Goal: Navigation & Orientation: Find specific page/section

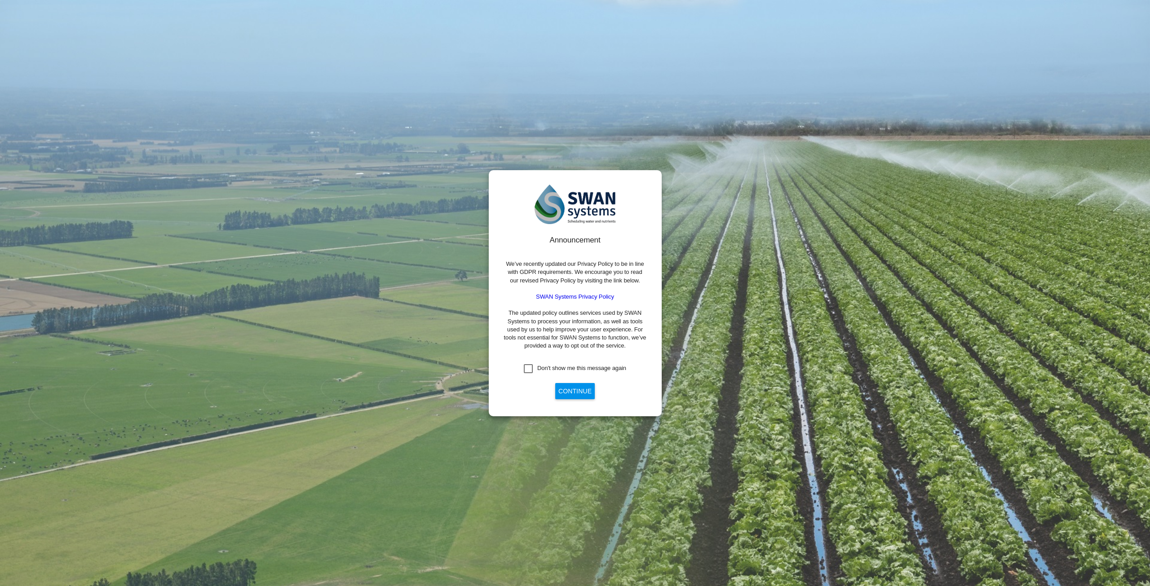
click at [581, 395] on button "Continue" at bounding box center [575, 391] width 40 height 16
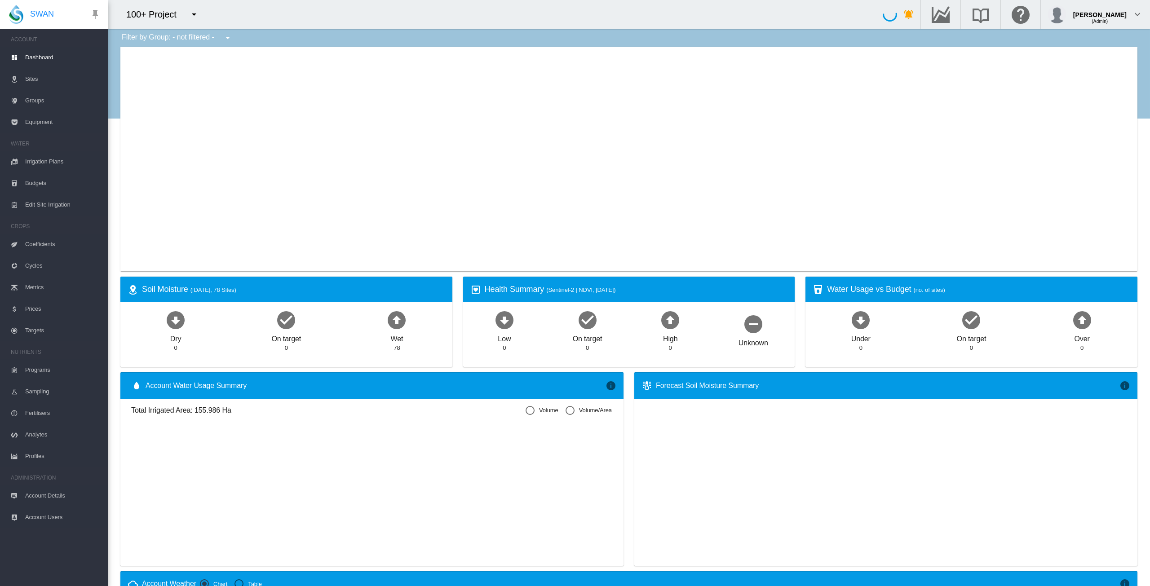
type input "**********"
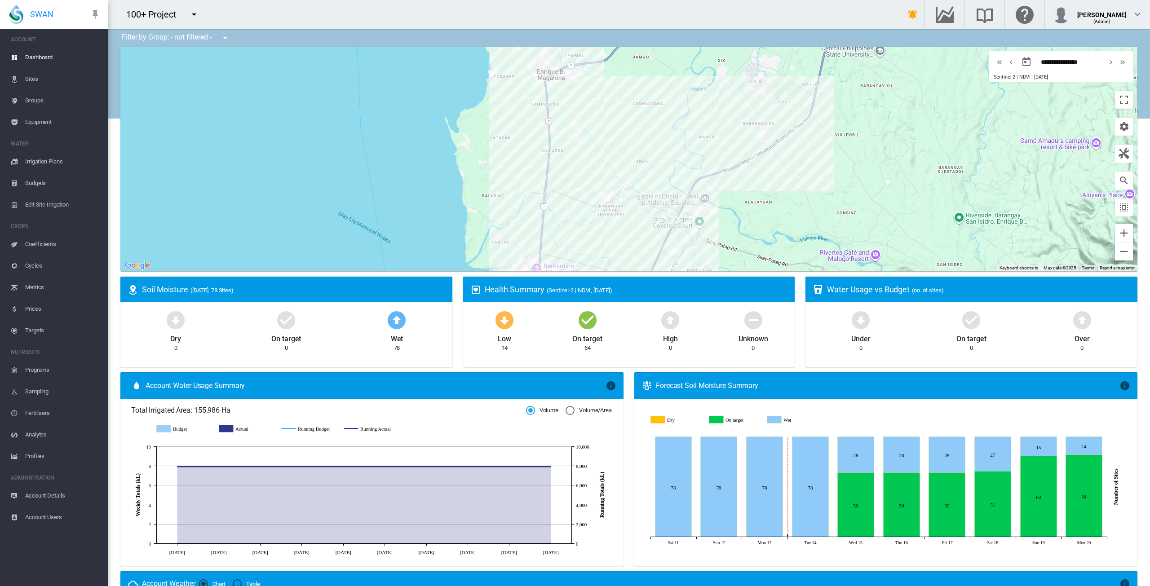
click at [193, 15] on md-icon "icon-menu-down" at bounding box center [194, 14] width 11 height 11
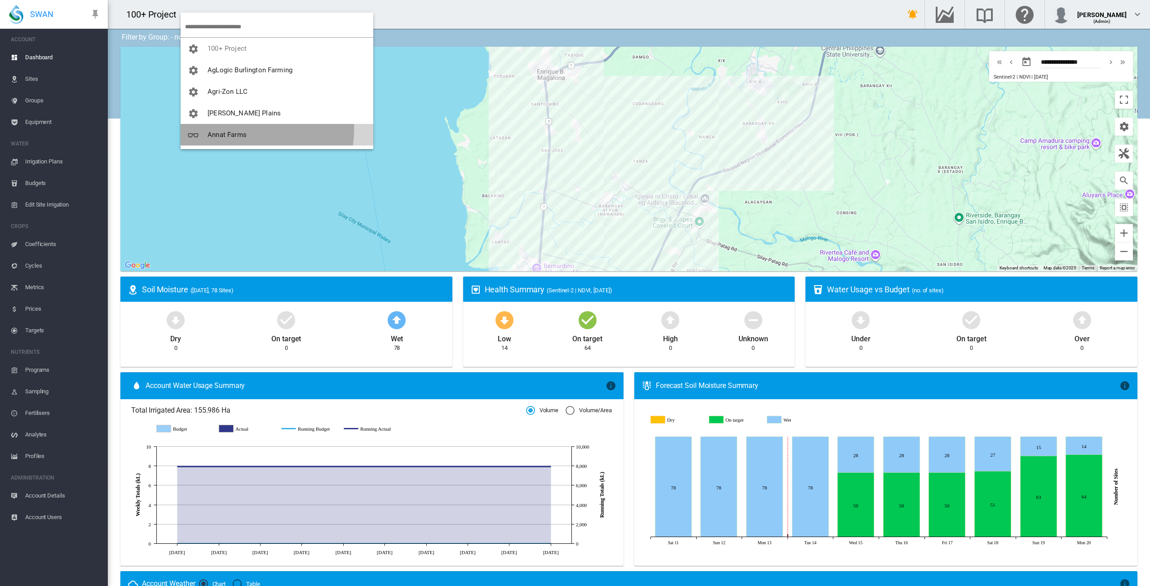
click at [236, 129] on button "Annat Farms" at bounding box center [277, 135] width 193 height 22
